Goal: Use online tool/utility: Utilize a website feature to perform a specific function

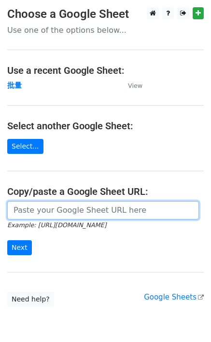
click at [40, 211] on input "url" at bounding box center [103, 210] width 192 height 18
paste input "https://docs.google.com/spreadsheets/d/1OdUcEapwDADx0zbrvSCU0vXH1fP2oNqM76vy0e6…"
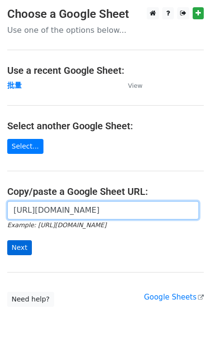
scroll to position [0, 254]
type input "https://docs.google.com/spreadsheets/d/1OdUcEapwDADx0zbrvSCU0vXH1fP2oNqM76vy0e6…"
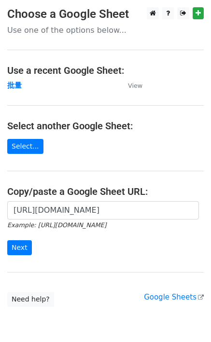
click at [14, 254] on div "https://docs.google.com/spreadsheets/d/1OdUcEapwDADx0zbrvSCU0vXH1fP2oNqM76vy0e6…" at bounding box center [105, 233] width 211 height 64
click at [14, 248] on input "Next" at bounding box center [19, 247] width 25 height 15
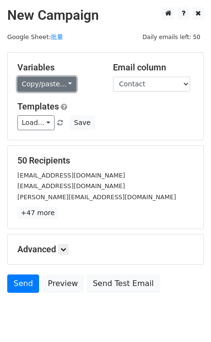
click at [26, 88] on link "Copy/paste..." at bounding box center [46, 84] width 59 height 15
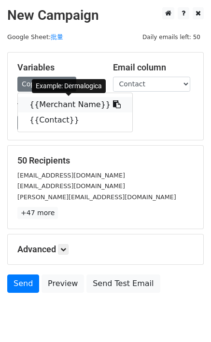
click at [37, 100] on link "{{Merchant Name}}" at bounding box center [75, 104] width 114 height 15
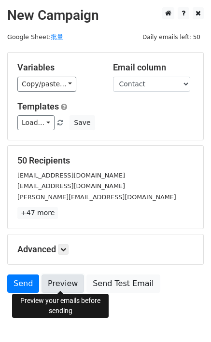
click at [62, 280] on link "Preview" at bounding box center [63, 284] width 42 height 18
